Goal: Transaction & Acquisition: Purchase product/service

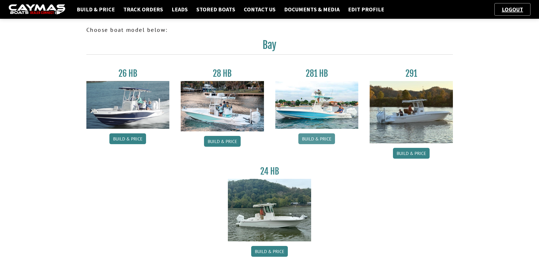
click at [323, 140] on link "Build & Price" at bounding box center [316, 138] width 37 height 11
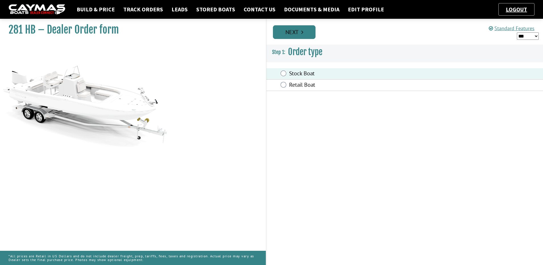
click at [297, 34] on link "Next" at bounding box center [294, 32] width 43 height 14
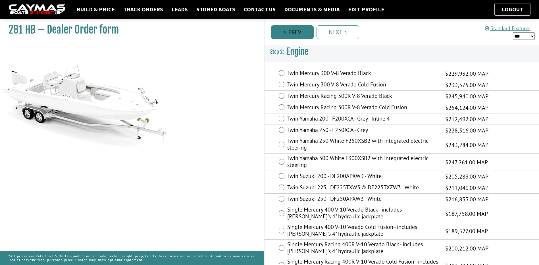
click at [292, 35] on link "Prev" at bounding box center [292, 32] width 43 height 14
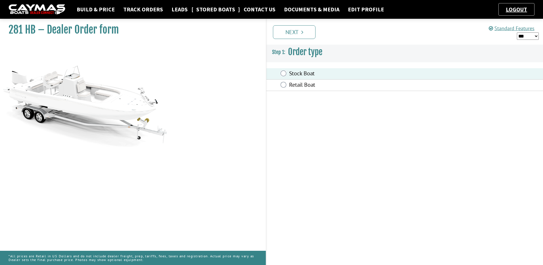
click at [202, 9] on link "Stored Boats" at bounding box center [215, 9] width 45 height 7
